Goal: Find contact information: Find contact information

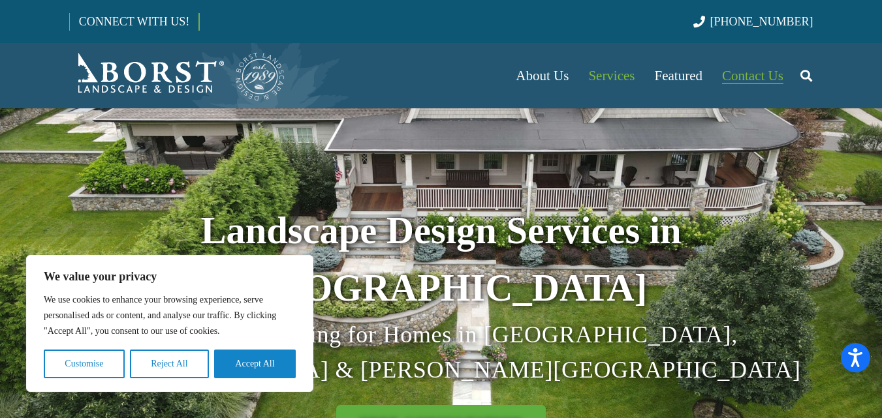
click at [729, 79] on span "Contact Us" at bounding box center [752, 76] width 61 height 16
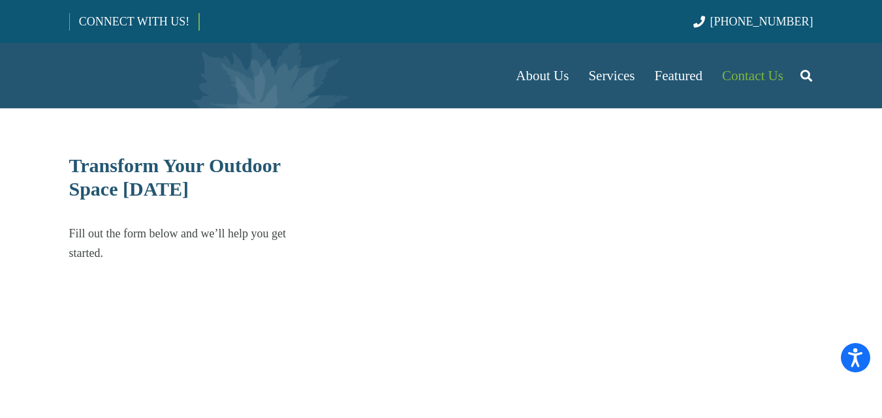
select select "******"
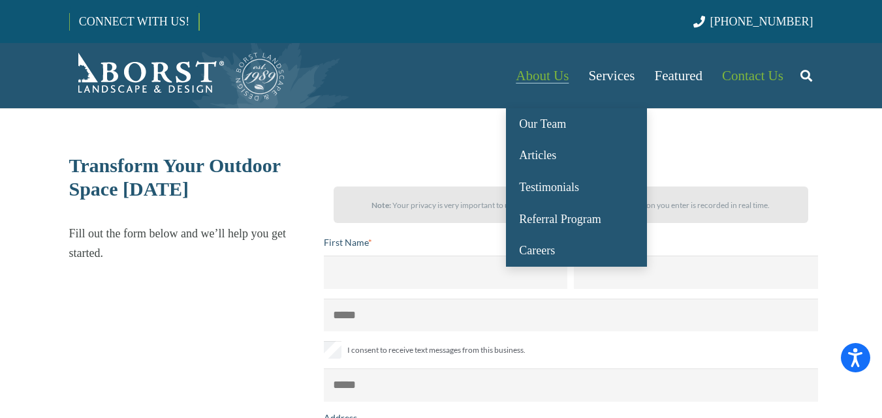
click at [543, 79] on span "About Us" at bounding box center [541, 76] width 53 height 16
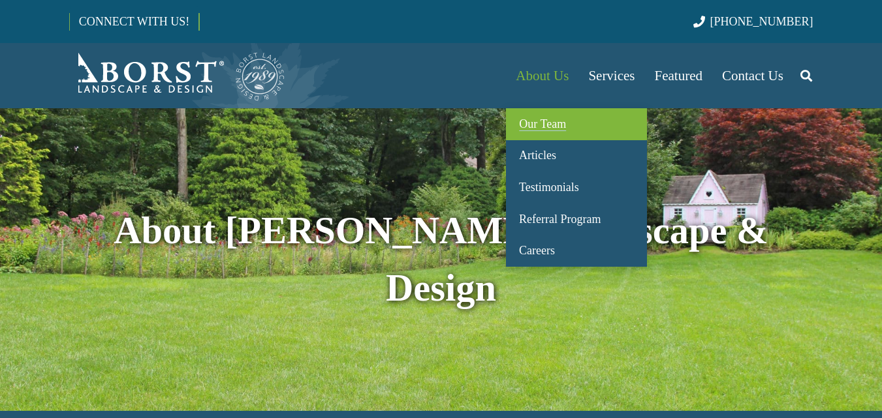
click at [536, 122] on span "Our Team" at bounding box center [542, 123] width 47 height 13
